Goal: Task Accomplishment & Management: Manage account settings

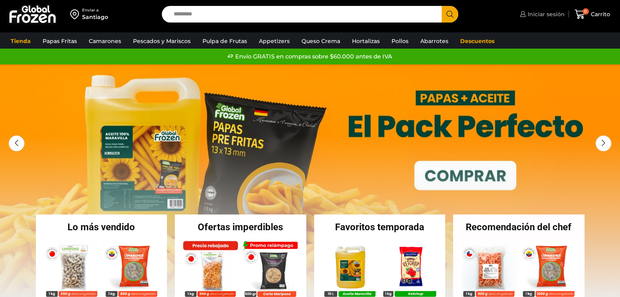
click at [535, 11] on span "Iniciar sesión" at bounding box center [545, 14] width 39 height 8
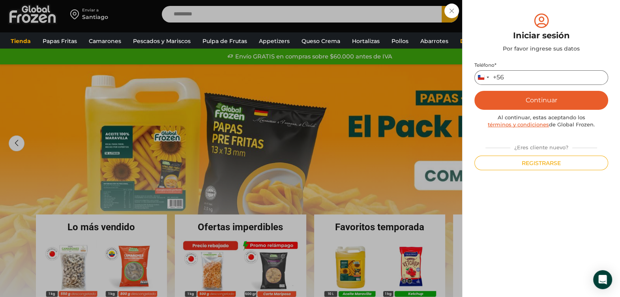
click at [528, 77] on input "Teléfono *" at bounding box center [541, 77] width 134 height 15
type input "*********"
type button "Enviar código"
click at [538, 108] on button "Continuar" at bounding box center [541, 100] width 134 height 19
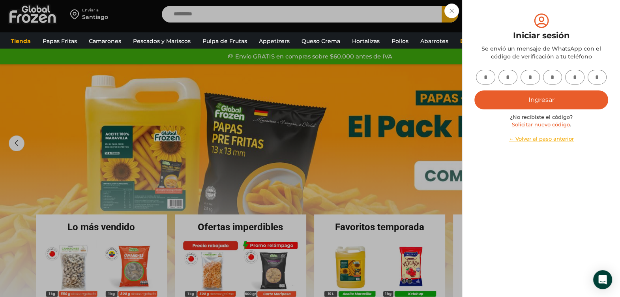
click at [484, 74] on input "text" at bounding box center [485, 77] width 19 height 15
type input "*"
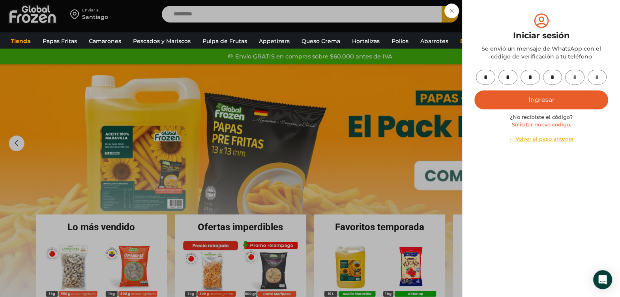
type input "*"
click at [547, 103] on button "Ingresar" at bounding box center [541, 99] width 134 height 19
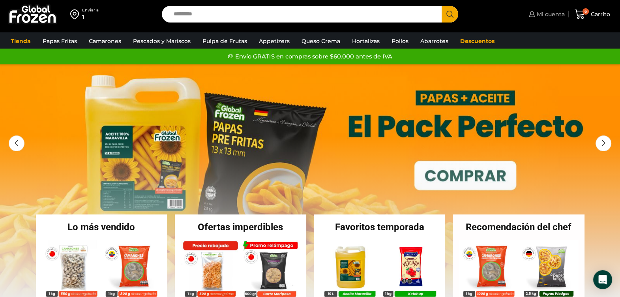
click at [555, 16] on span "Mi cuenta" at bounding box center [550, 14] width 30 height 8
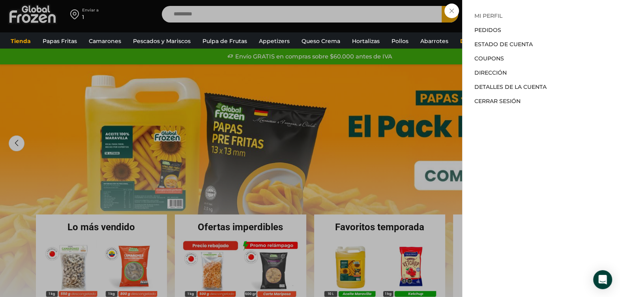
click at [495, 16] on link "Mi perfil" at bounding box center [488, 15] width 28 height 7
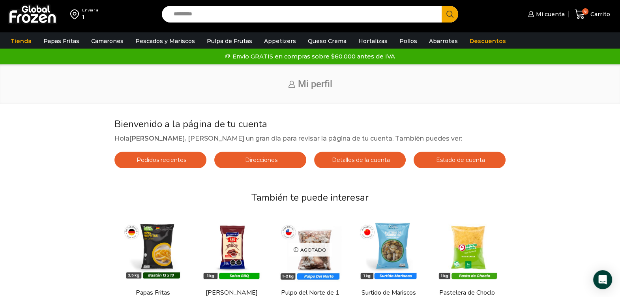
click at [39, 14] on img at bounding box center [32, 14] width 49 height 21
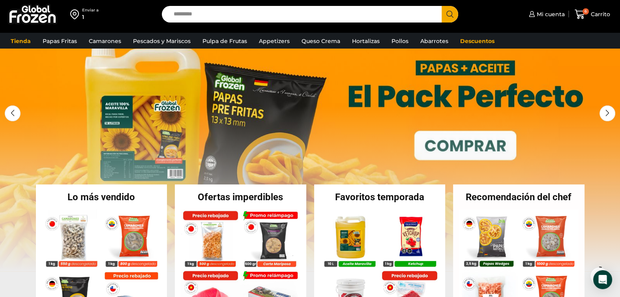
scroll to position [49, 0]
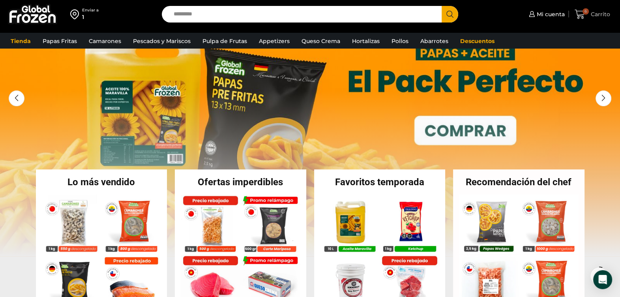
click at [596, 13] on span "Carrito" at bounding box center [599, 14] width 21 height 8
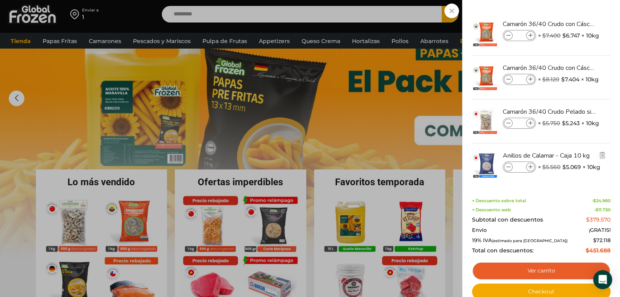
scroll to position [6, 0]
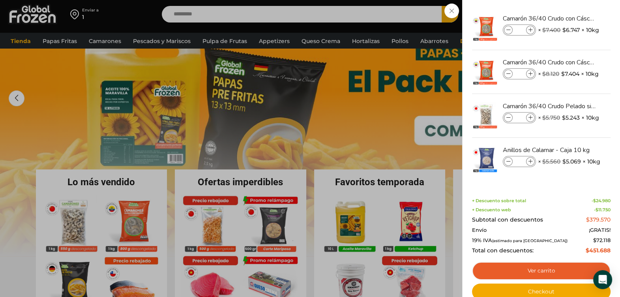
click at [573, 12] on div "6 Carrito 6 6 Shopping Cart * $" at bounding box center [592, 14] width 39 height 19
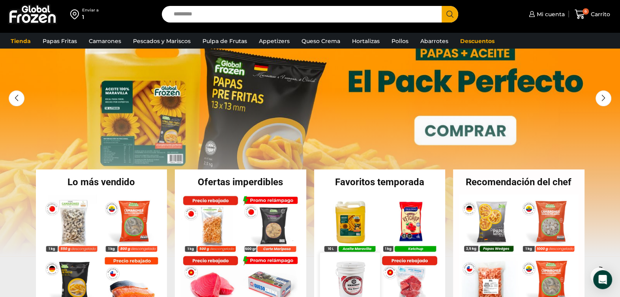
scroll to position [0, 0]
